Goal: Find specific page/section: Find specific page/section

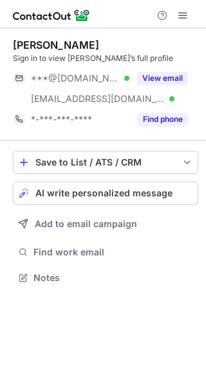
scroll to position [269, 206]
